Goal: Communication & Community: Answer question/provide support

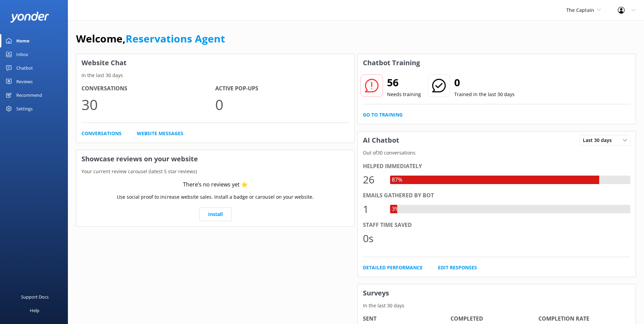
click at [18, 53] on div "Inbox" at bounding box center [22, 55] width 12 height 14
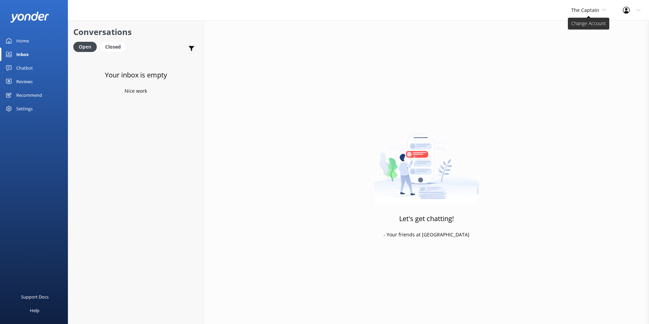
click at [571, 10] on div "The Captain De Palm Island Aruba's Activities Expert The Captain" at bounding box center [589, 10] width 52 height 20
click at [580, 43] on link "Aruba's Activities Expert" at bounding box center [597, 45] width 68 height 16
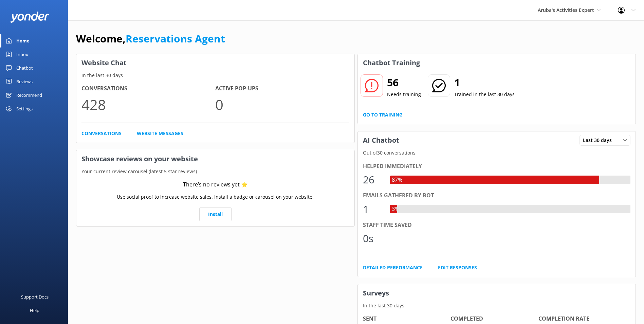
click at [14, 58] on link "Inbox" at bounding box center [34, 55] width 68 height 14
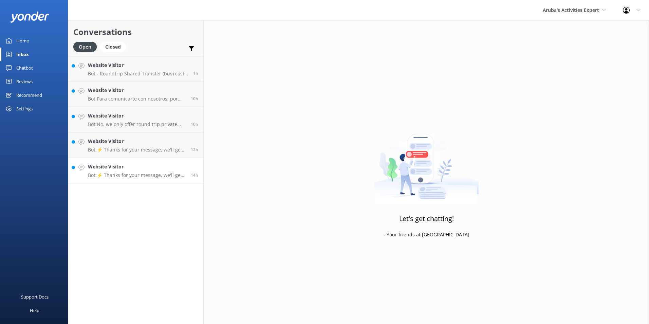
click at [141, 175] on p "Bot: ⚡ Thanks for your message, we'll get back to you as soon as we can." at bounding box center [137, 175] width 98 height 6
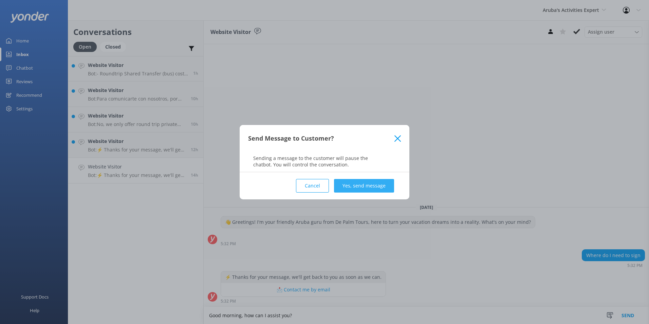
type textarea "Good morning, how can I assist you?"
click at [373, 184] on button "Yes, send message" at bounding box center [364, 186] width 60 height 14
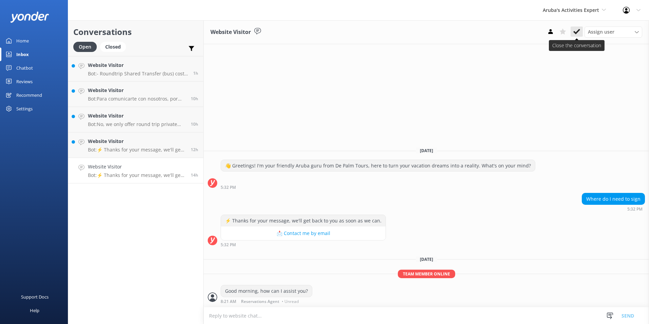
click at [576, 30] on icon at bounding box center [576, 31] width 7 height 7
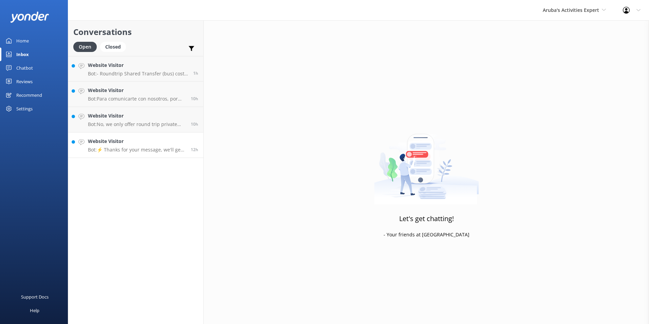
click at [143, 142] on h4 "Website Visitor" at bounding box center [137, 140] width 98 height 7
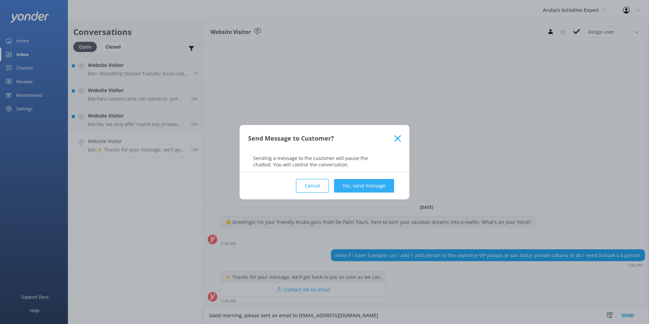
type textarea "Good morning, please sent an email to reservations@depalmtours.com"
click at [371, 184] on button "Yes, send message" at bounding box center [364, 186] width 60 height 14
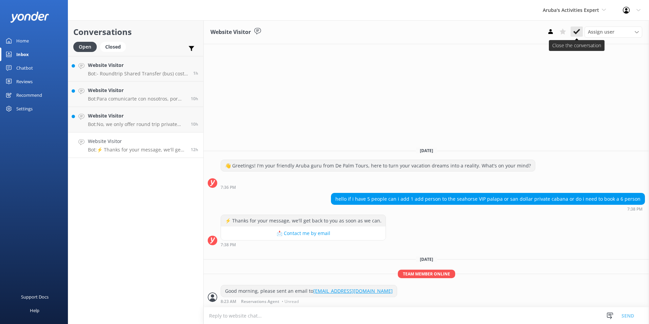
click at [578, 31] on icon at bounding box center [576, 31] width 7 height 7
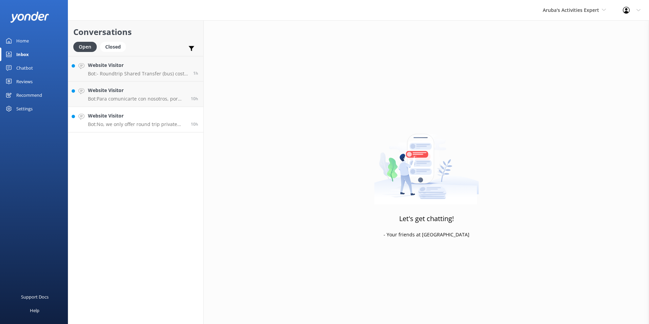
click at [126, 122] on p "Bot: No, we only offer round trip private transfers." at bounding box center [137, 124] width 98 height 6
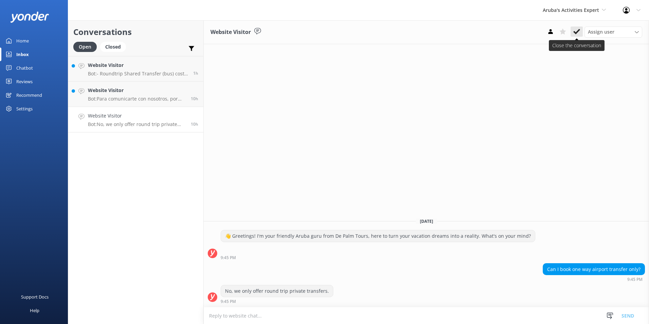
click at [575, 31] on icon at bounding box center [576, 31] width 7 height 7
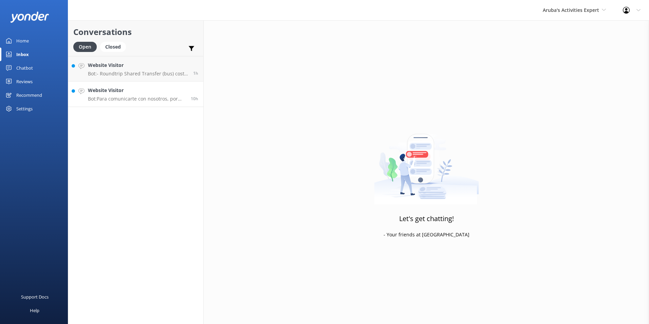
click at [158, 98] on p "Bot: Para comunicarte con nosotros, por favor llámanos al +297 522 4400." at bounding box center [137, 99] width 98 height 6
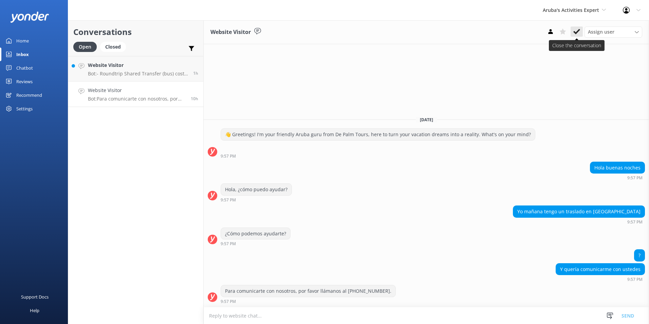
click at [578, 31] on use at bounding box center [576, 31] width 7 height 5
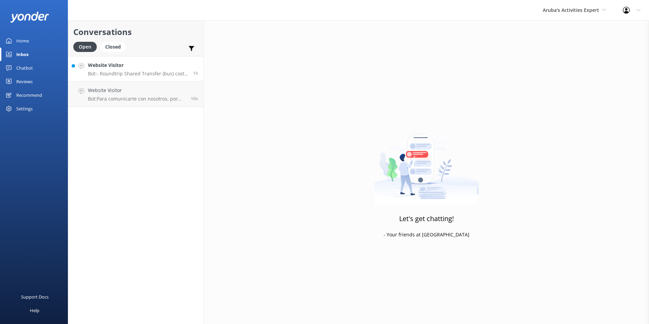
click at [124, 72] on p "Bot: - Roundtrip Shared Transfer (bus) costs $21.50 per person. - Roundtrip Pri…" at bounding box center [138, 74] width 100 height 6
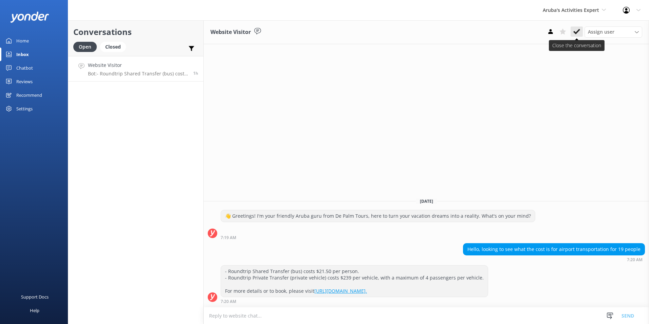
click at [578, 33] on icon at bounding box center [576, 31] width 7 height 7
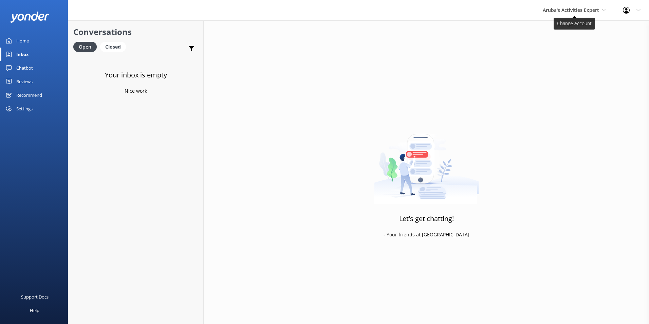
click at [570, 8] on span "Aruba's Activities Expert" at bounding box center [571, 10] width 56 height 6
click at [562, 65] on link "The Captain" at bounding box center [568, 61] width 68 height 16
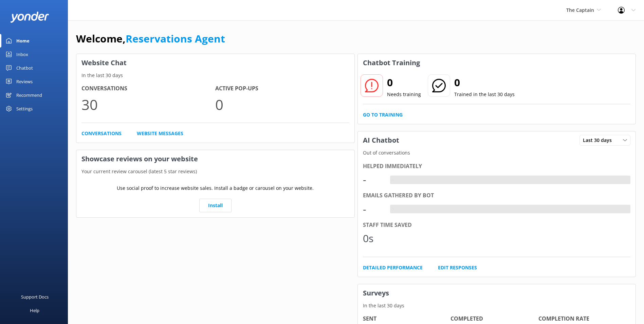
click at [33, 57] on link "Inbox" at bounding box center [34, 55] width 68 height 14
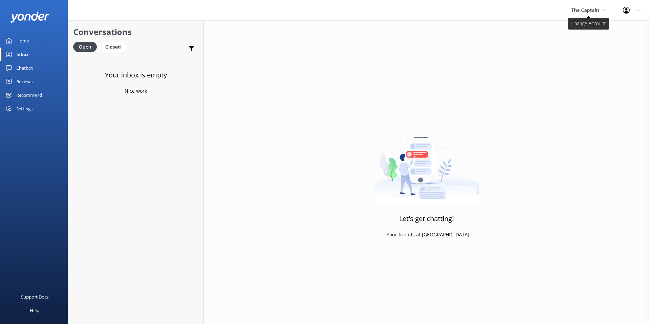
click at [594, 8] on span "The Captain" at bounding box center [585, 10] width 28 height 6
click at [587, 26] on link "De [GEOGRAPHIC_DATA]" at bounding box center [597, 28] width 68 height 16
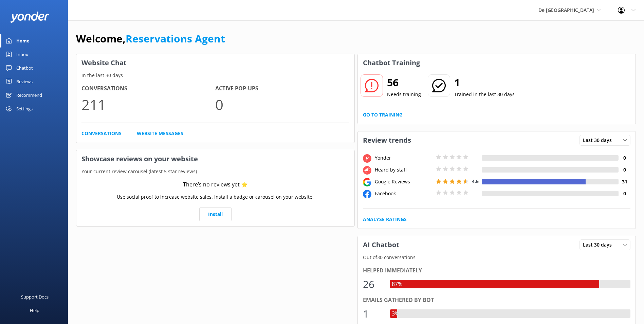
click at [21, 52] on div "Inbox" at bounding box center [22, 55] width 12 height 14
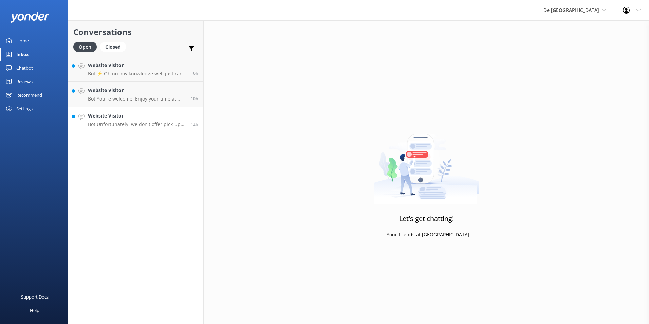
click at [149, 121] on div "Website Visitor Bot: Unfortunately, we don't offer pick-up from the cruise term…" at bounding box center [137, 119] width 98 height 15
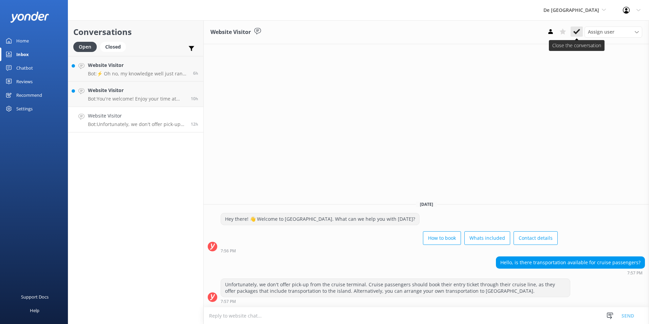
click at [578, 34] on icon at bounding box center [576, 31] width 7 height 7
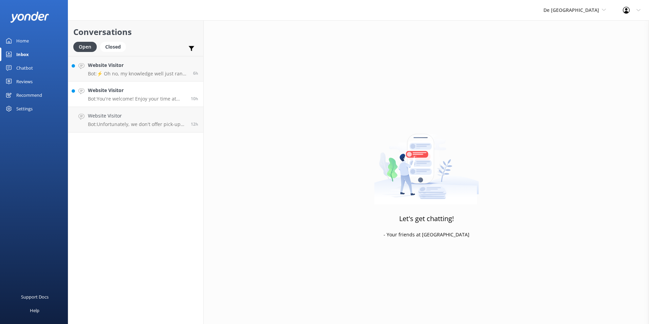
click at [143, 91] on h4 "Website Visitor" at bounding box center [137, 90] width 98 height 7
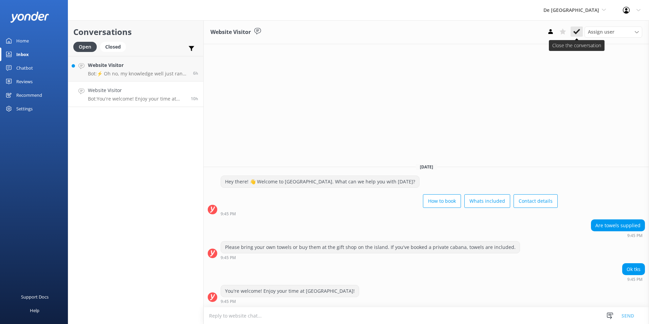
click at [577, 29] on icon at bounding box center [576, 31] width 7 height 7
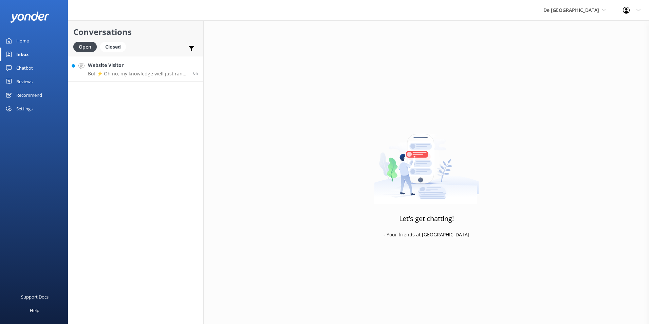
click at [130, 70] on div "Website Visitor Bot: ⚡ Oh no, my knowledge well just ran dry! Could you reshuff…" at bounding box center [138, 68] width 100 height 15
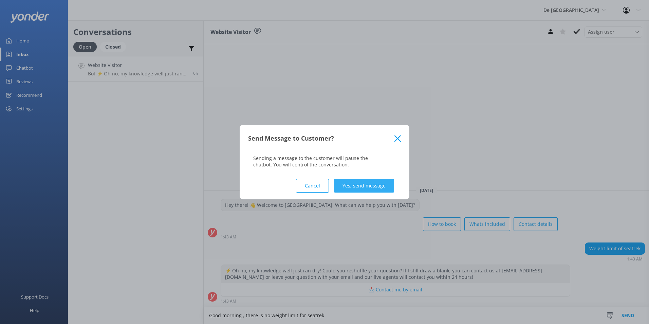
type textarea "Good morning , there is no weight limit for seatrek"
click at [360, 182] on button "Yes, send message" at bounding box center [364, 186] width 60 height 14
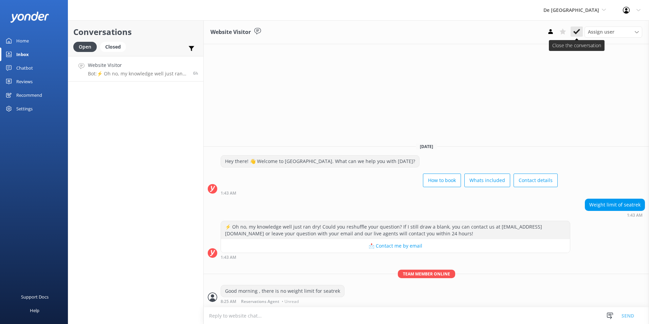
click at [575, 29] on icon at bounding box center [576, 31] width 7 height 7
